Goal: Communication & Community: Answer question/provide support

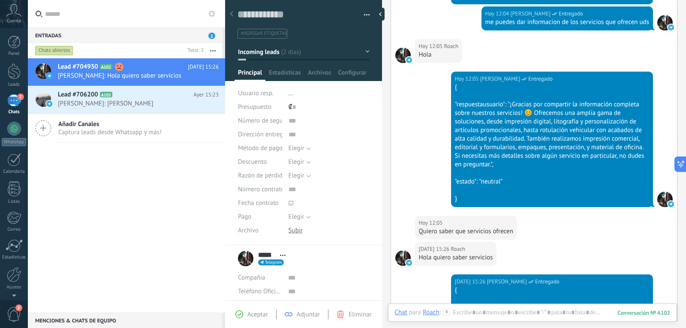
scroll to position [1450, 0]
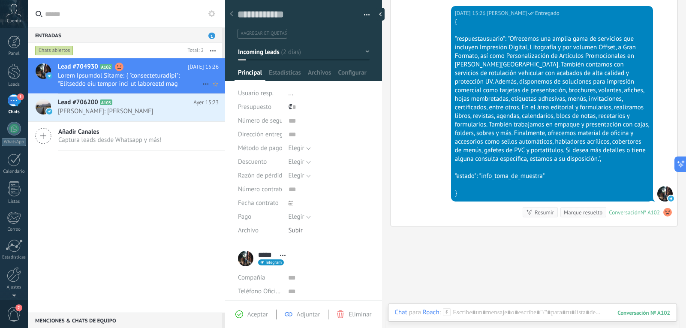
click at [180, 81] on span at bounding box center [130, 80] width 145 height 16
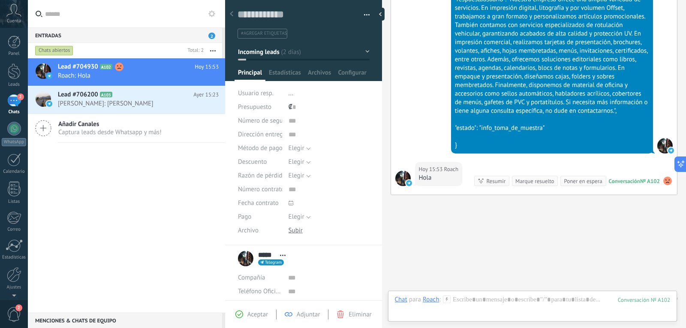
scroll to position [1533, 0]
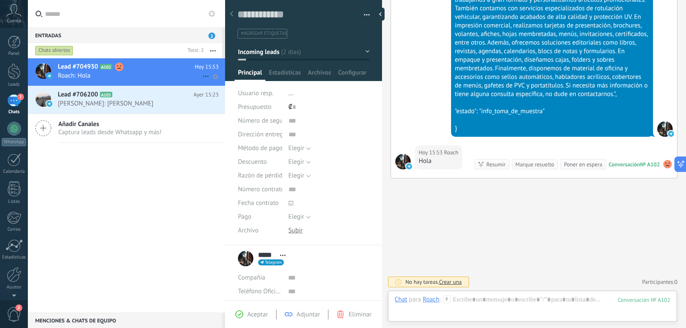
click at [156, 69] on h2 "Lead #704930 A102" at bounding box center [126, 67] width 137 height 9
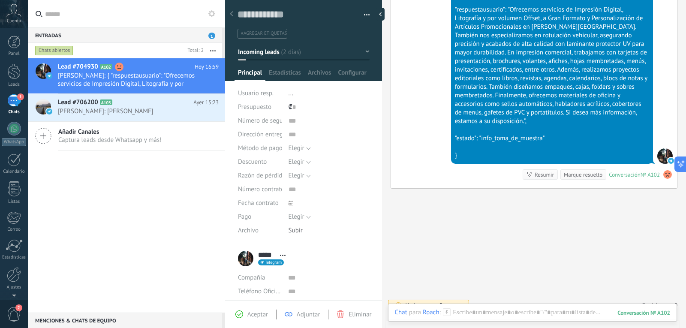
scroll to position [2017, 0]
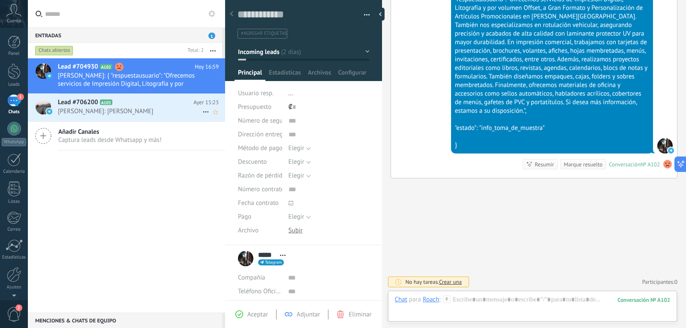
click at [157, 111] on span "[PERSON_NAME]: [PERSON_NAME]" at bounding box center [130, 111] width 145 height 8
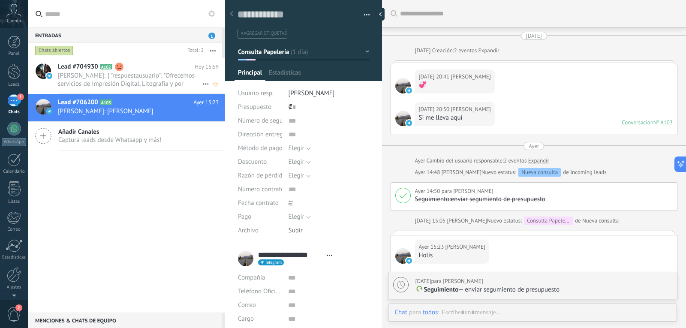
scroll to position [13, 0]
click at [178, 87] on span "[PERSON_NAME]: { "respuestausuario": "Ofrecemos servicios de Impresión Digital,…" at bounding box center [130, 80] width 145 height 16
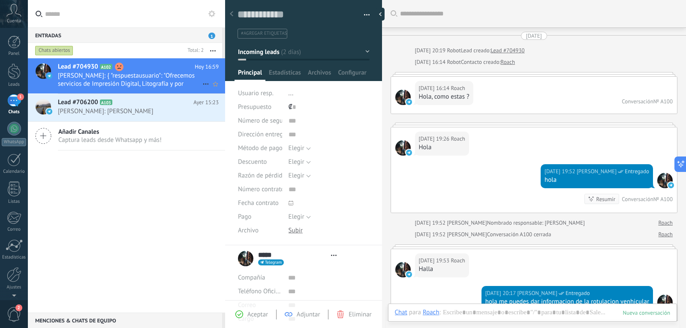
type textarea "**********"
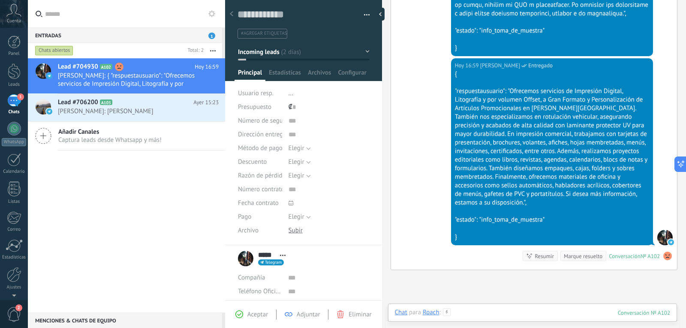
click at [468, 319] on div at bounding box center [533, 321] width 276 height 26
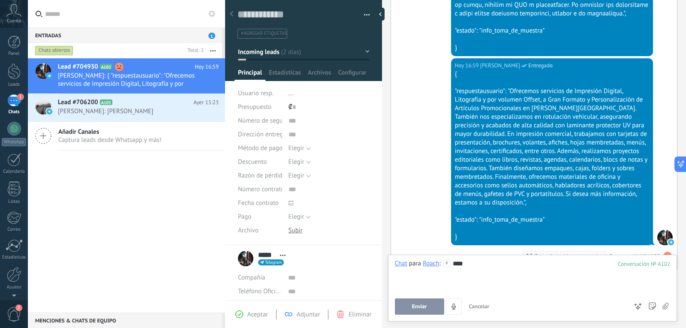
drag, startPoint x: 473, startPoint y: 269, endPoint x: 422, endPoint y: 270, distance: 51.0
click at [422, 270] on div at bounding box center [533, 272] width 276 height 9
drag, startPoint x: 468, startPoint y: 259, endPoint x: 467, endPoint y: 263, distance: 4.6
click at [467, 263] on div "Chat Correo Nota Tarea Chat para [PERSON_NAME] : 102 **** Enviar Cancelar Rastr…" at bounding box center [532, 288] width 289 height 67
drag, startPoint x: 467, startPoint y: 263, endPoint x: 433, endPoint y: 263, distance: 33.9
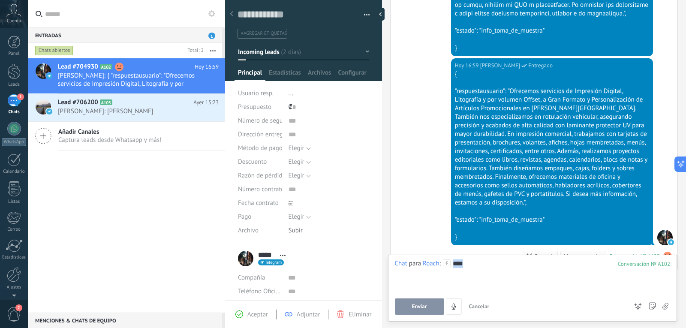
click at [433, 263] on div "Chat para [PERSON_NAME] : 102 ****" at bounding box center [533, 275] width 276 height 33
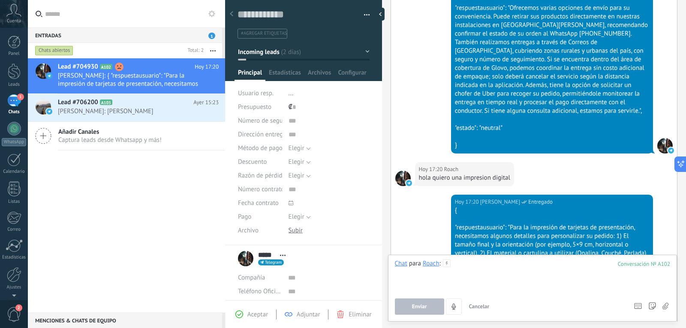
scroll to position [2398, 0]
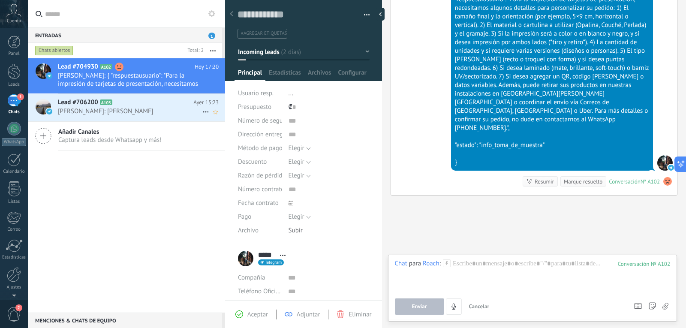
click at [174, 111] on span "[PERSON_NAME]: [PERSON_NAME]" at bounding box center [130, 111] width 145 height 8
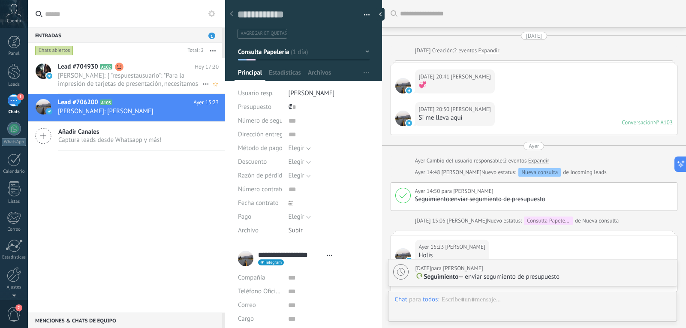
scroll to position [143, 0]
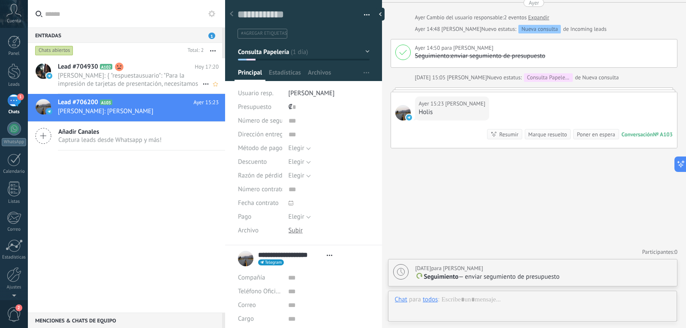
click at [163, 78] on span at bounding box center [130, 80] width 145 height 16
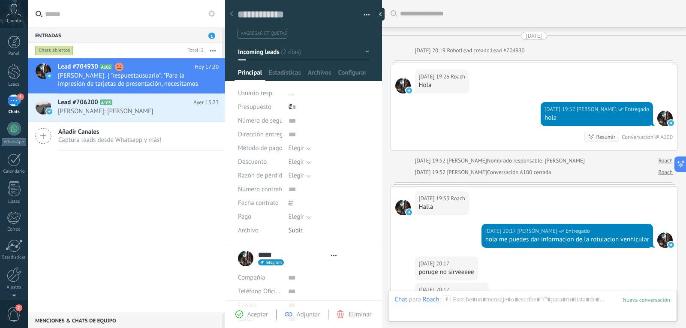
type textarea "**********"
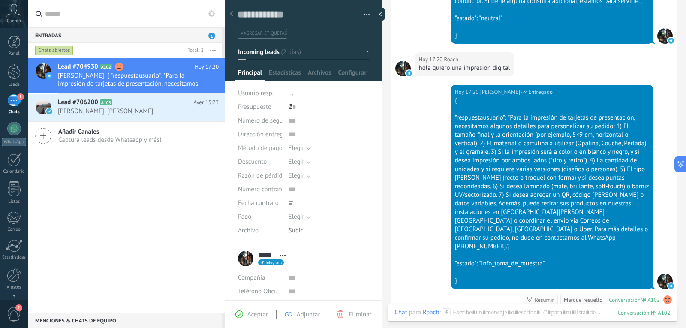
scroll to position [1734, 0]
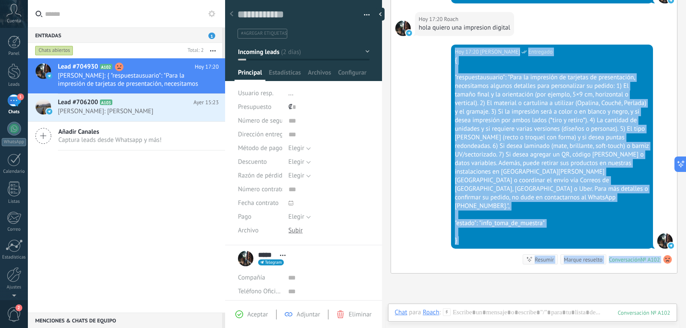
drag, startPoint x: 455, startPoint y: 60, endPoint x: 451, endPoint y: 52, distance: 8.4
copy body "Lor 16:38 Ipsum Dolorsit Ametco Adipiscin { "elitseddoeiusmod": "Temp in utlabo…"
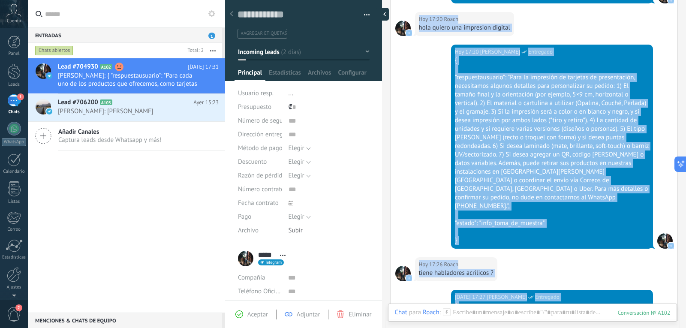
scroll to position [3077, 0]
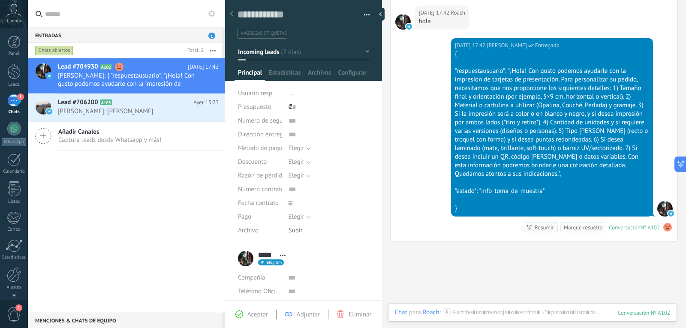
scroll to position [3871, 0]
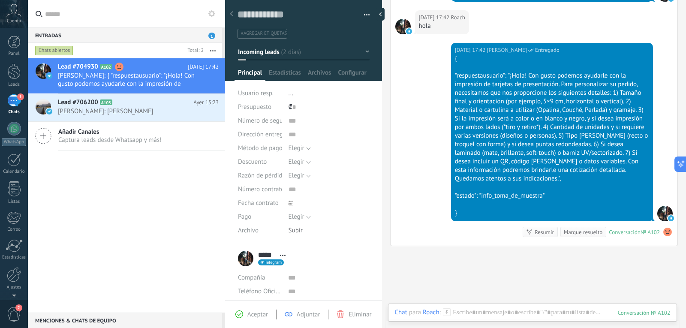
click at [486, 310] on div at bounding box center [533, 321] width 276 height 26
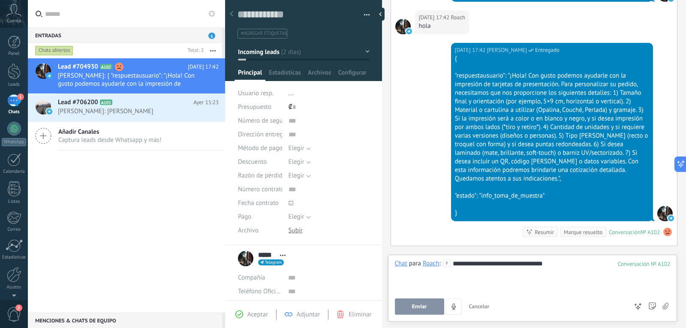
click at [413, 312] on button "Enviar" at bounding box center [419, 306] width 49 height 16
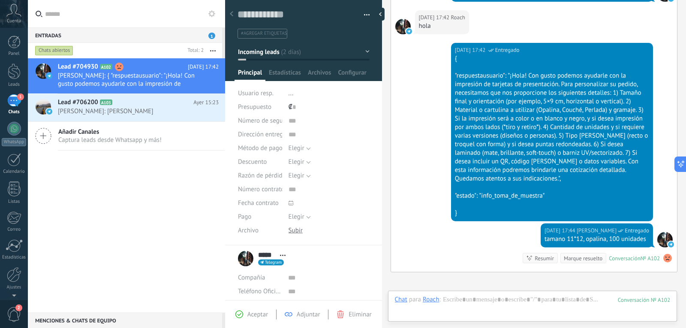
scroll to position [3939, 0]
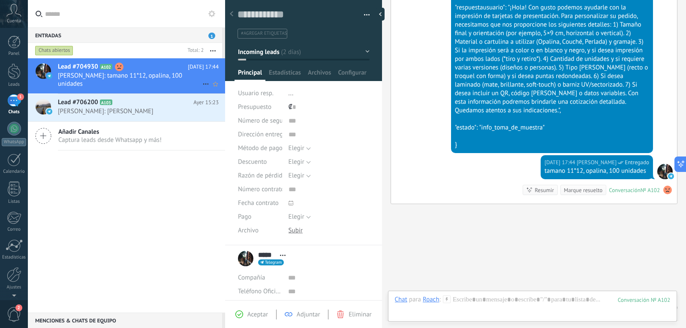
click at [163, 77] on span "[PERSON_NAME]: tamano 11*12, opalina, 100 unidades" at bounding box center [130, 80] width 145 height 16
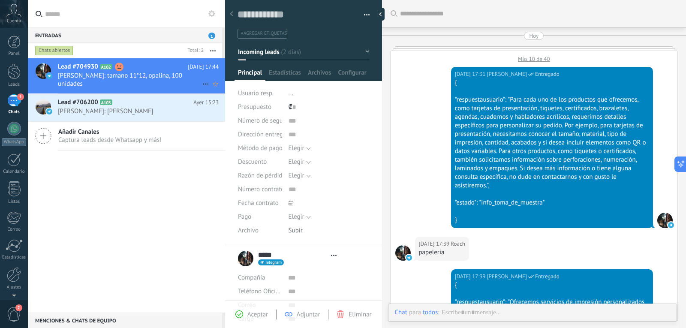
type textarea "**********"
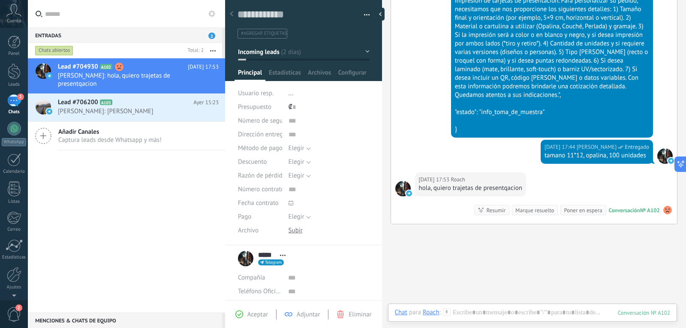
scroll to position [963, 0]
